Goal: Navigation & Orientation: Go to known website

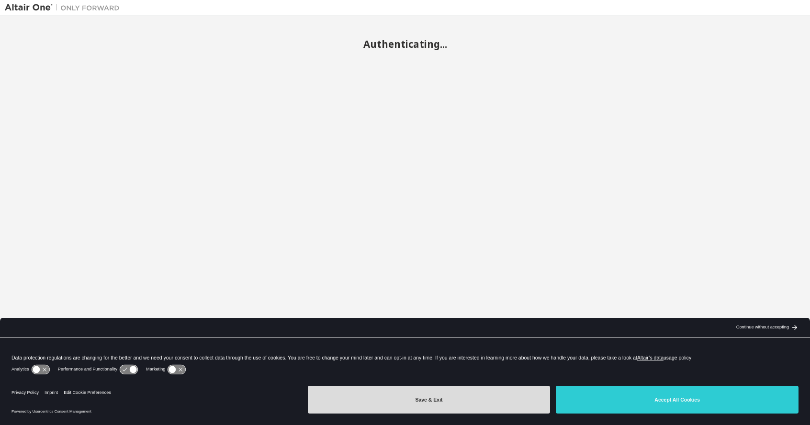
click at [510, 399] on button "Save & Exit" at bounding box center [429, 400] width 243 height 28
